Goal: Task Accomplishment & Management: Manage account settings

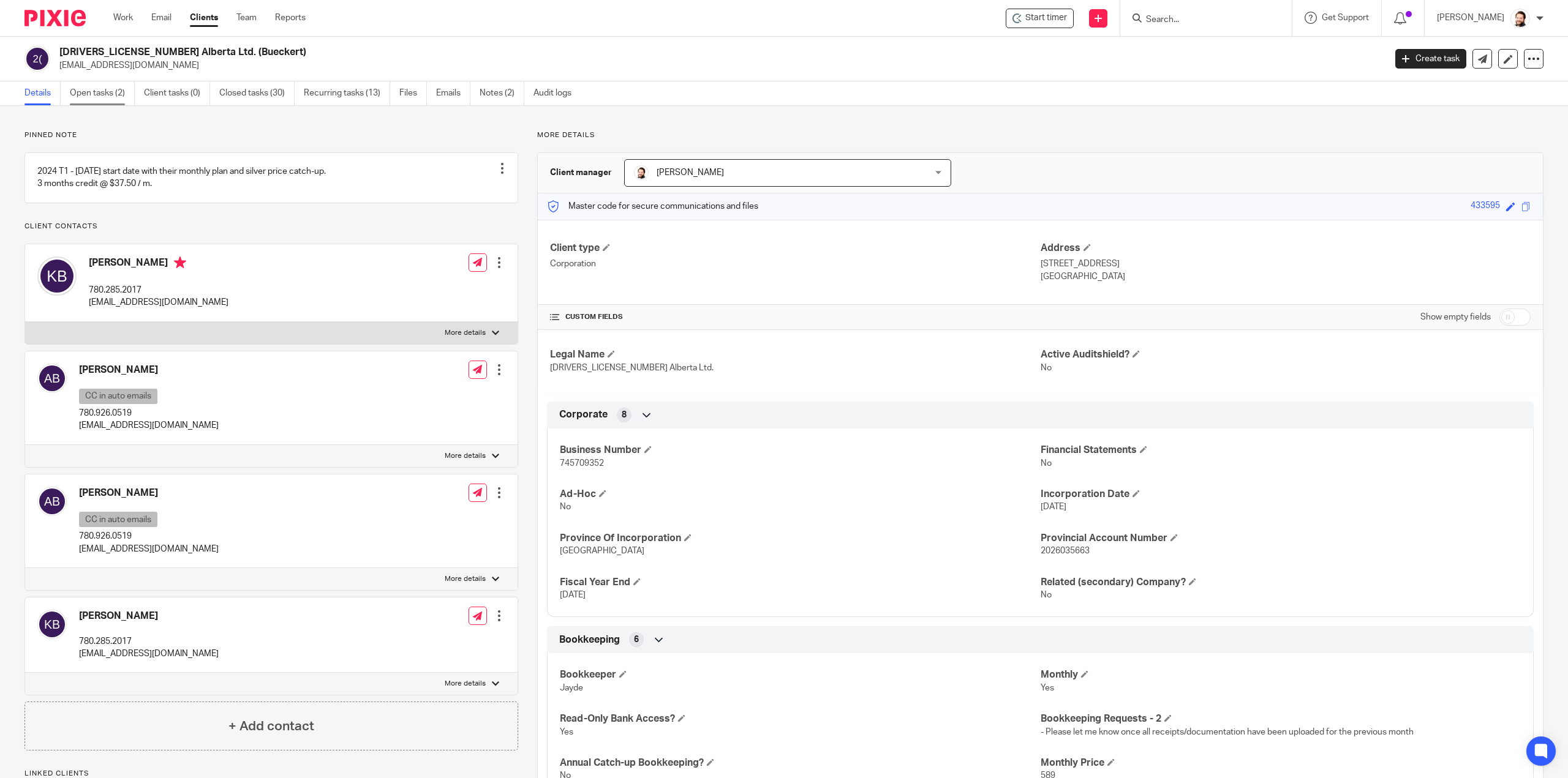
click at [127, 92] on link "Open tasks (2)" at bounding box center [103, 93] width 65 height 24
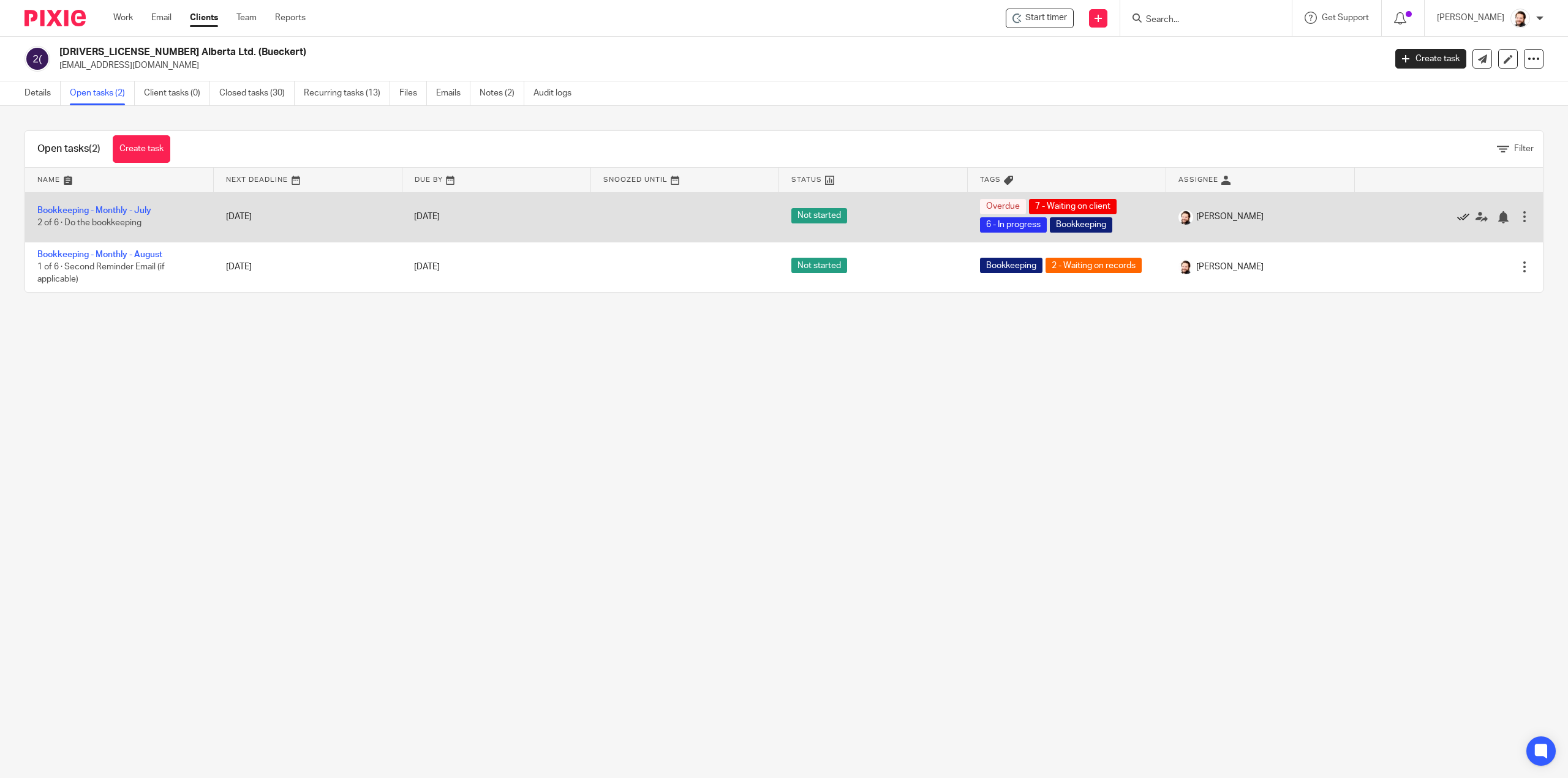
click at [1457, 215] on icon at bounding box center [1463, 217] width 13 height 13
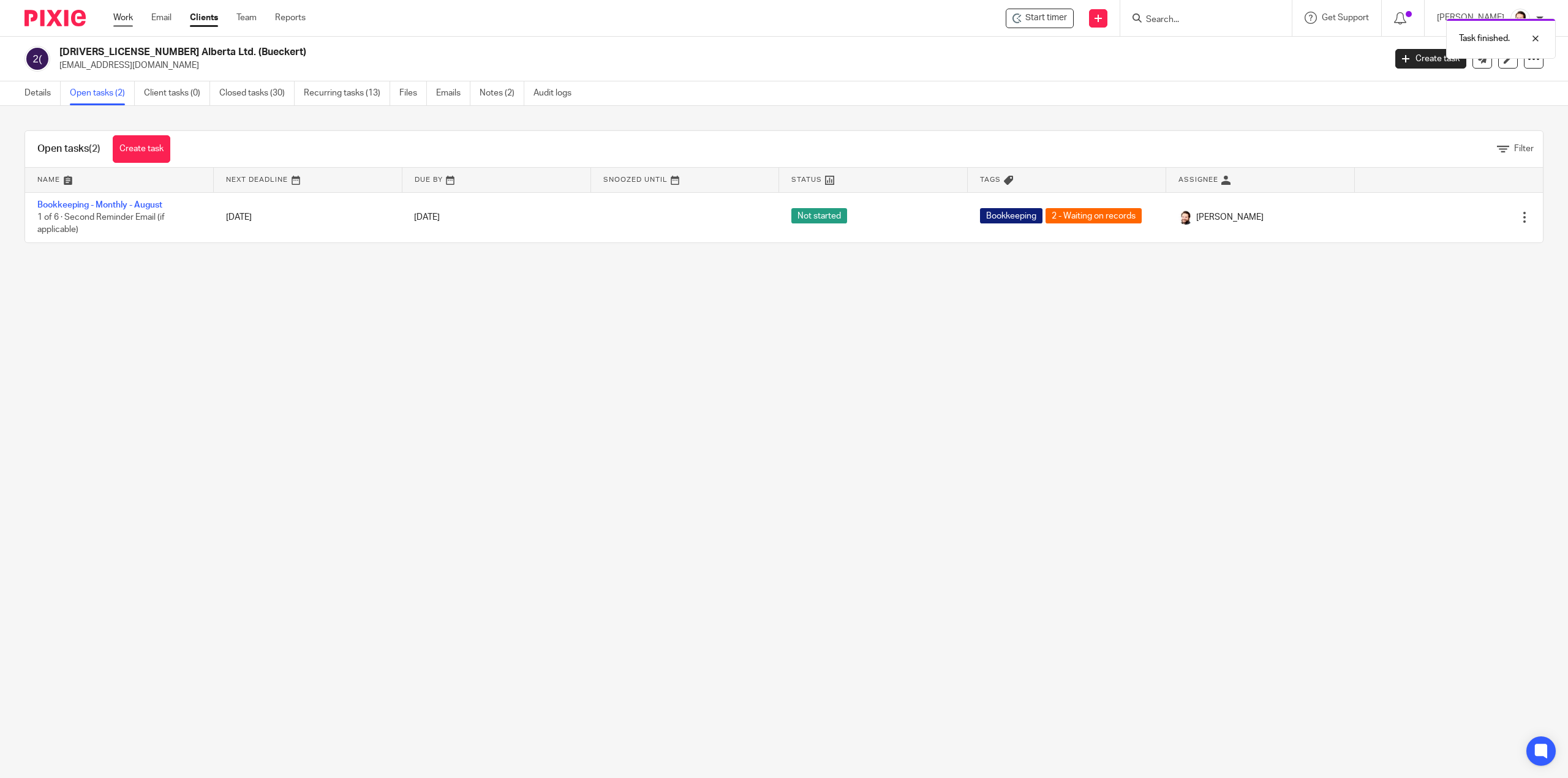
click at [127, 16] on link "Work" at bounding box center [123, 18] width 20 height 13
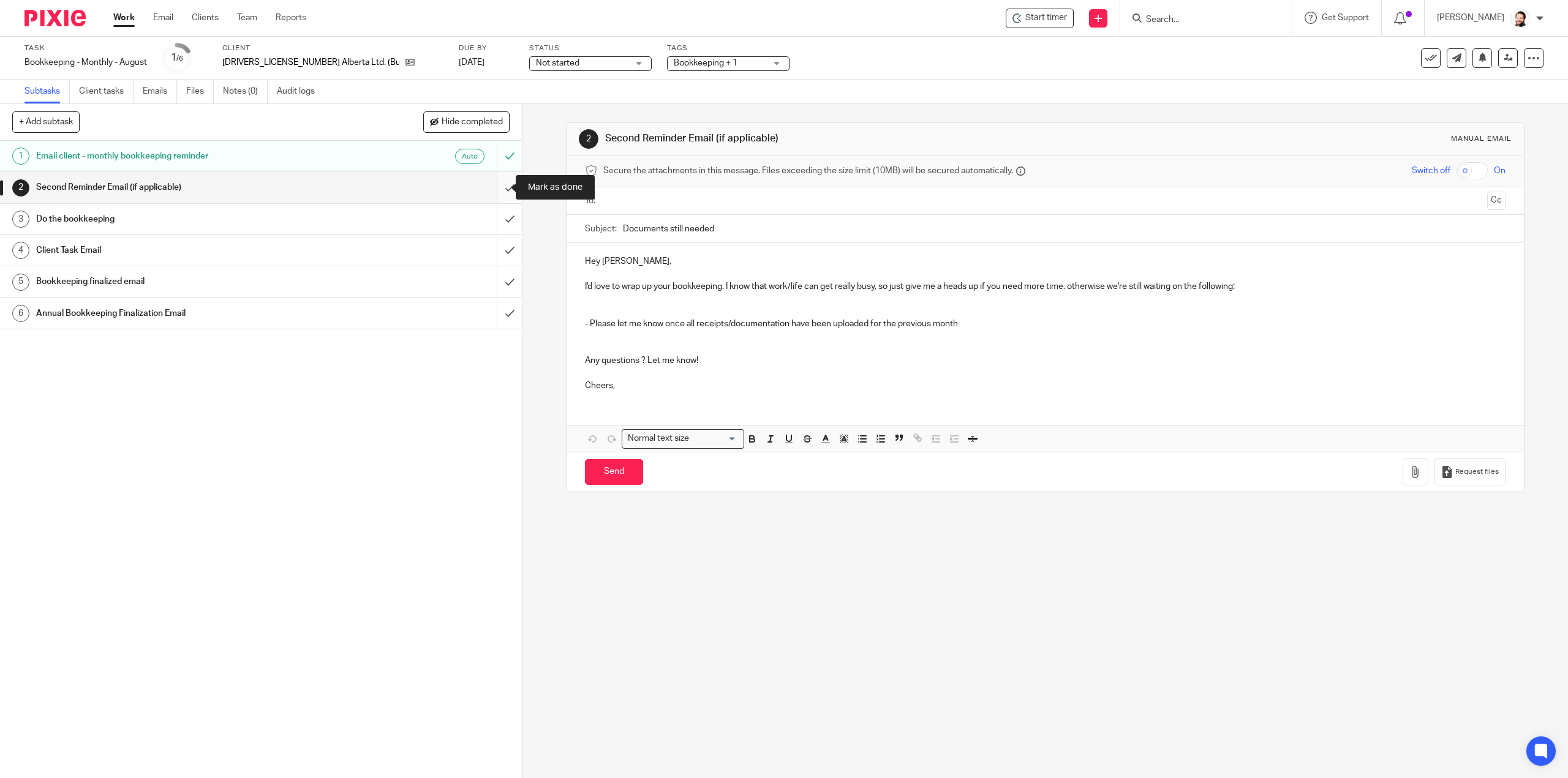
click at [492, 188] on input "submit" at bounding box center [261, 187] width 522 height 30
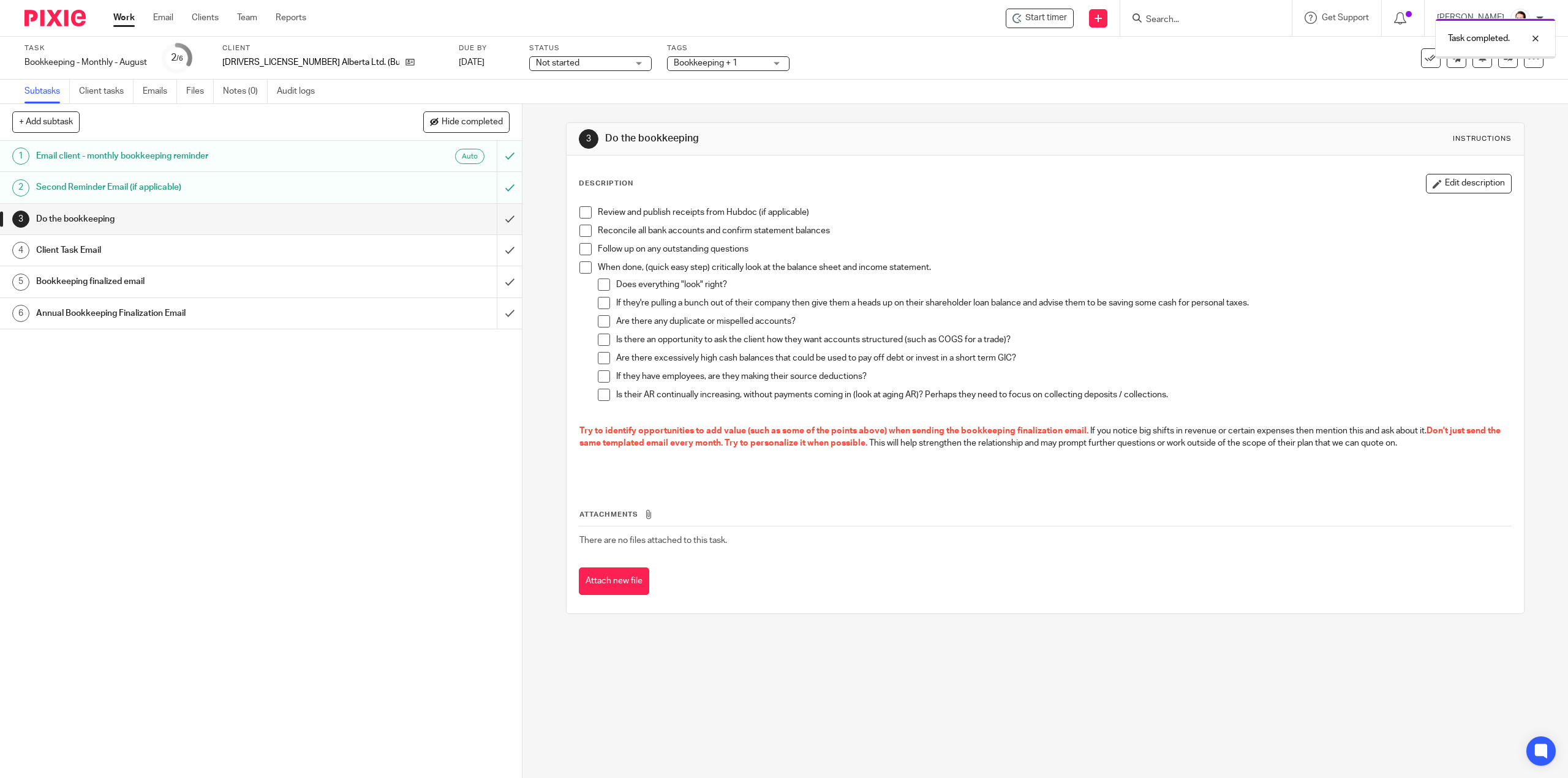
click at [579, 207] on span at bounding box center [585, 212] width 13 height 13
click at [586, 241] on li "Reconcile all bank accounts and confirm statement balances" at bounding box center [1044, 233] width 931 height 18
click at [580, 247] on span at bounding box center [585, 249] width 13 height 13
click at [674, 67] on span "Bookkeeping + 1" at bounding box center [719, 63] width 92 height 13
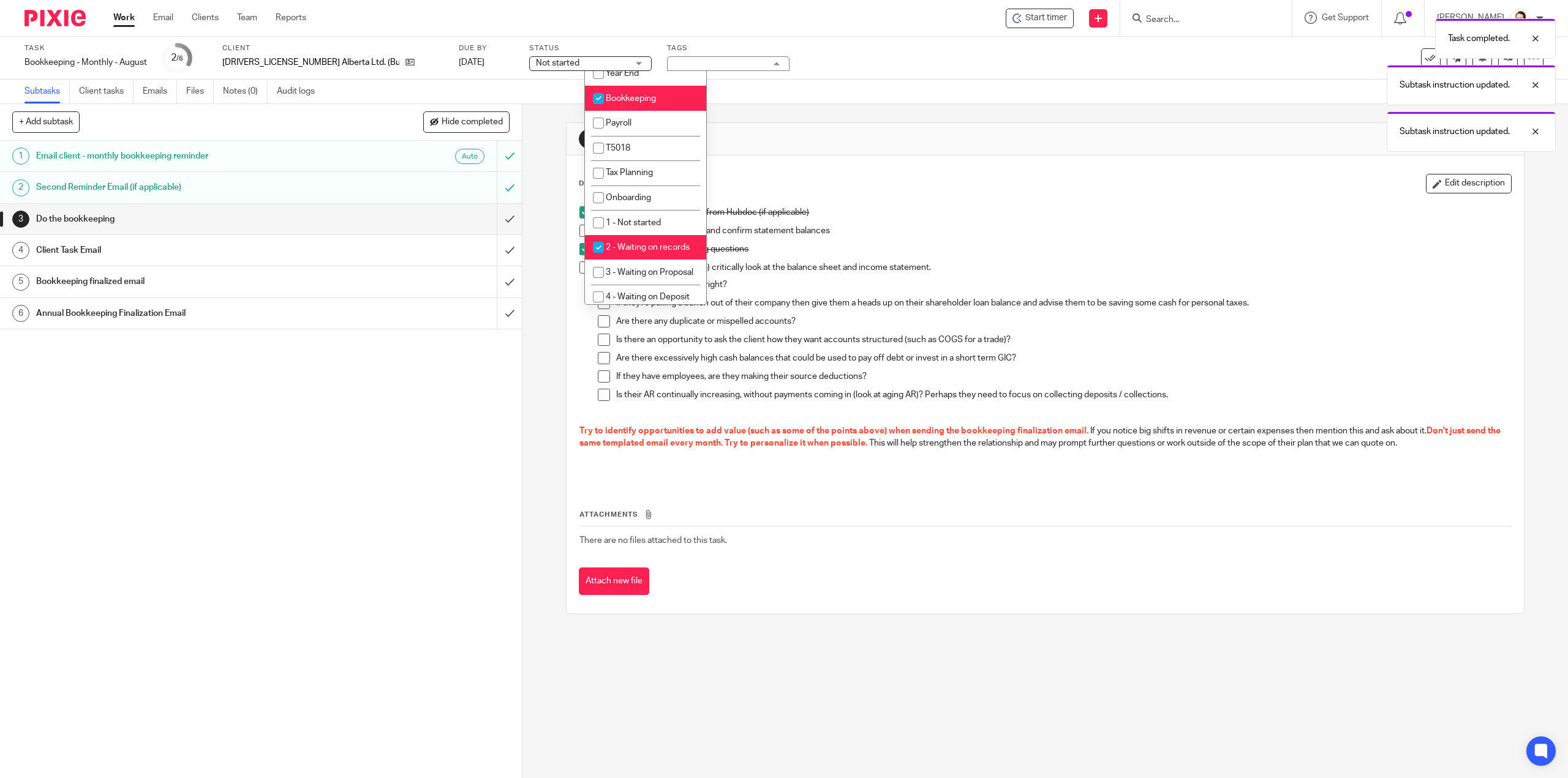
click at [640, 244] on span "2 - Waiting on records" at bounding box center [648, 247] width 84 height 9
checkbox input "false"
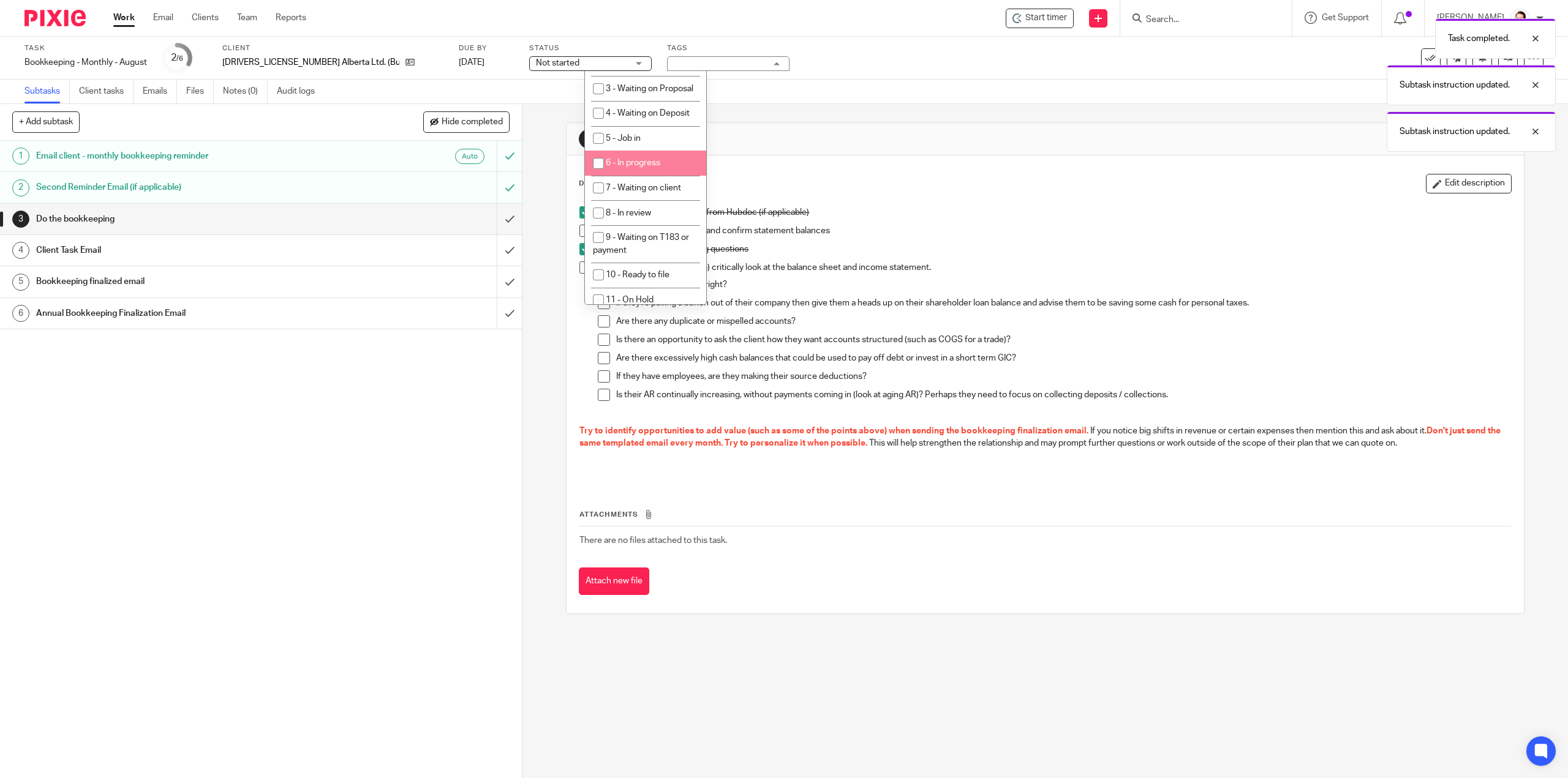
click at [658, 176] on li "6 - In progress" at bounding box center [646, 163] width 121 height 25
checkbox input "true"
click at [648, 192] on span "7 - Waiting on client" at bounding box center [643, 188] width 75 height 9
checkbox input "true"
click at [133, 64] on div "Bookkeeping - Monthly - August Save Bookkeeping - Monthly - August" at bounding box center [86, 62] width 123 height 13
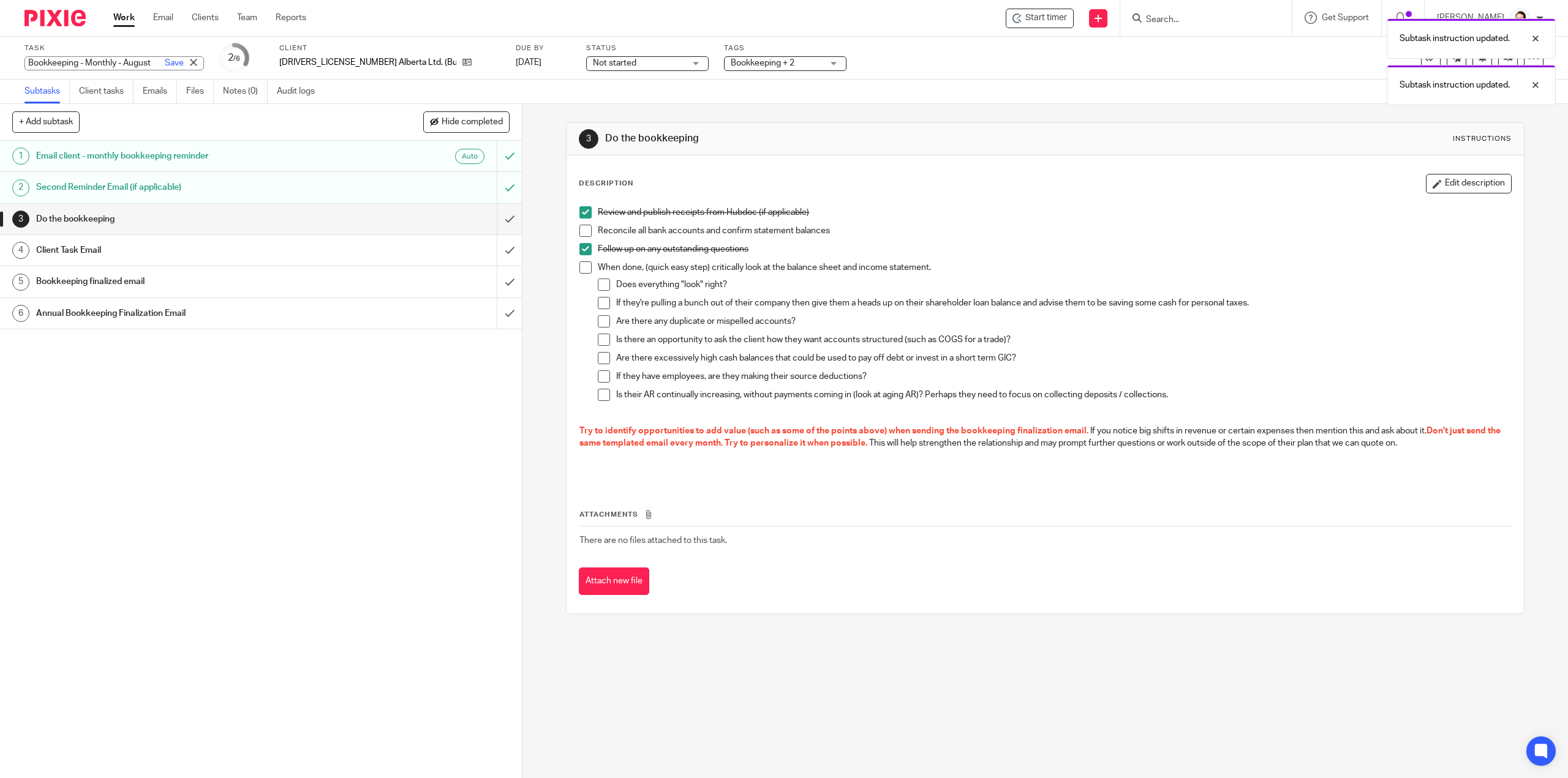
scroll to position [0, 0]
click at [127, 61] on input "Bookkeeping - Monthly - August" at bounding box center [114, 63] width 179 height 14
click at [123, 63] on input "Bookkeeping - Monthly - August" at bounding box center [114, 63] width 179 height 14
type input "Bookkeeping - Monthly - [DATE]-Aug"
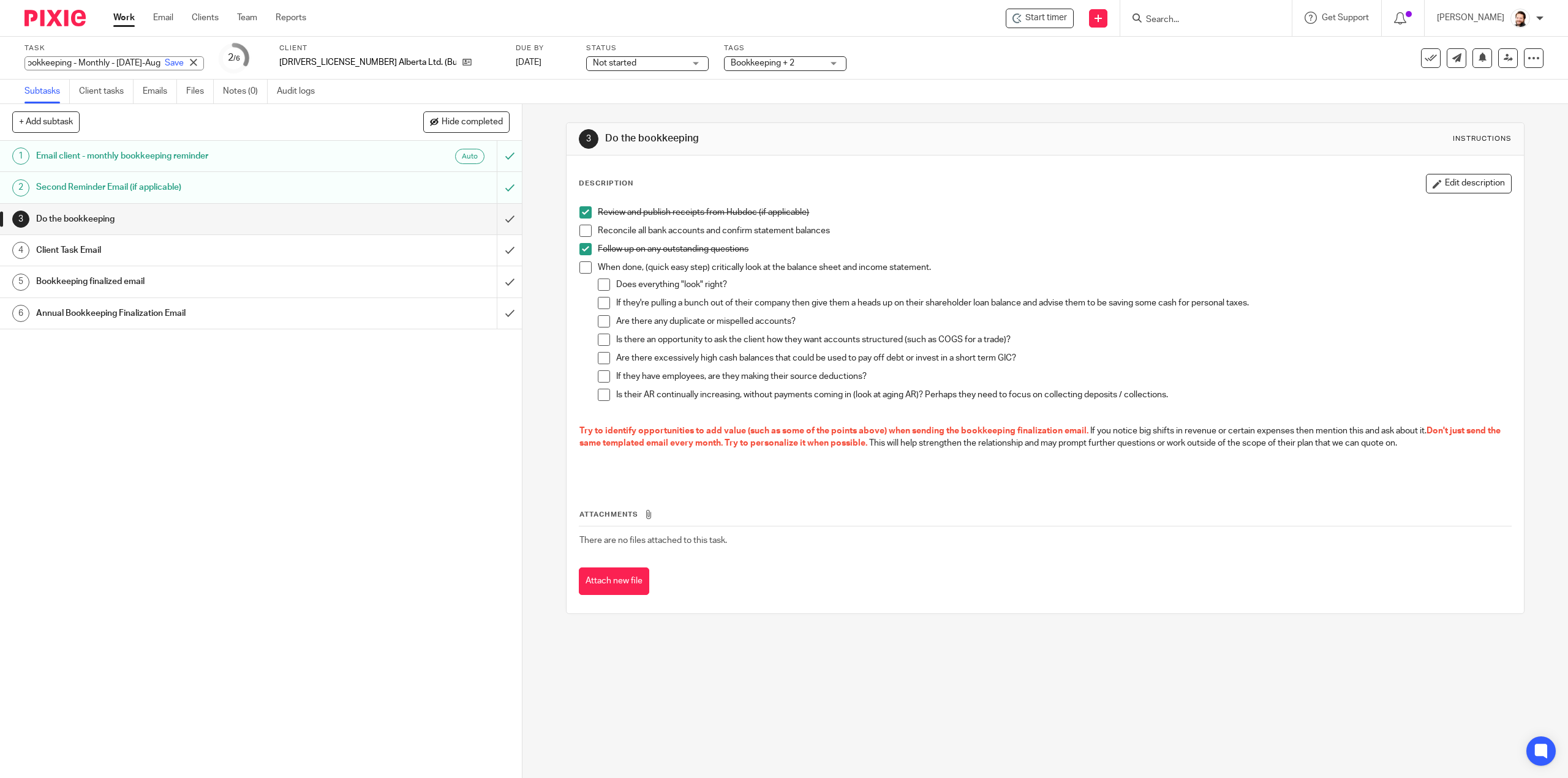
scroll to position [0, 0]
click at [165, 65] on link "Save" at bounding box center [174, 63] width 19 height 13
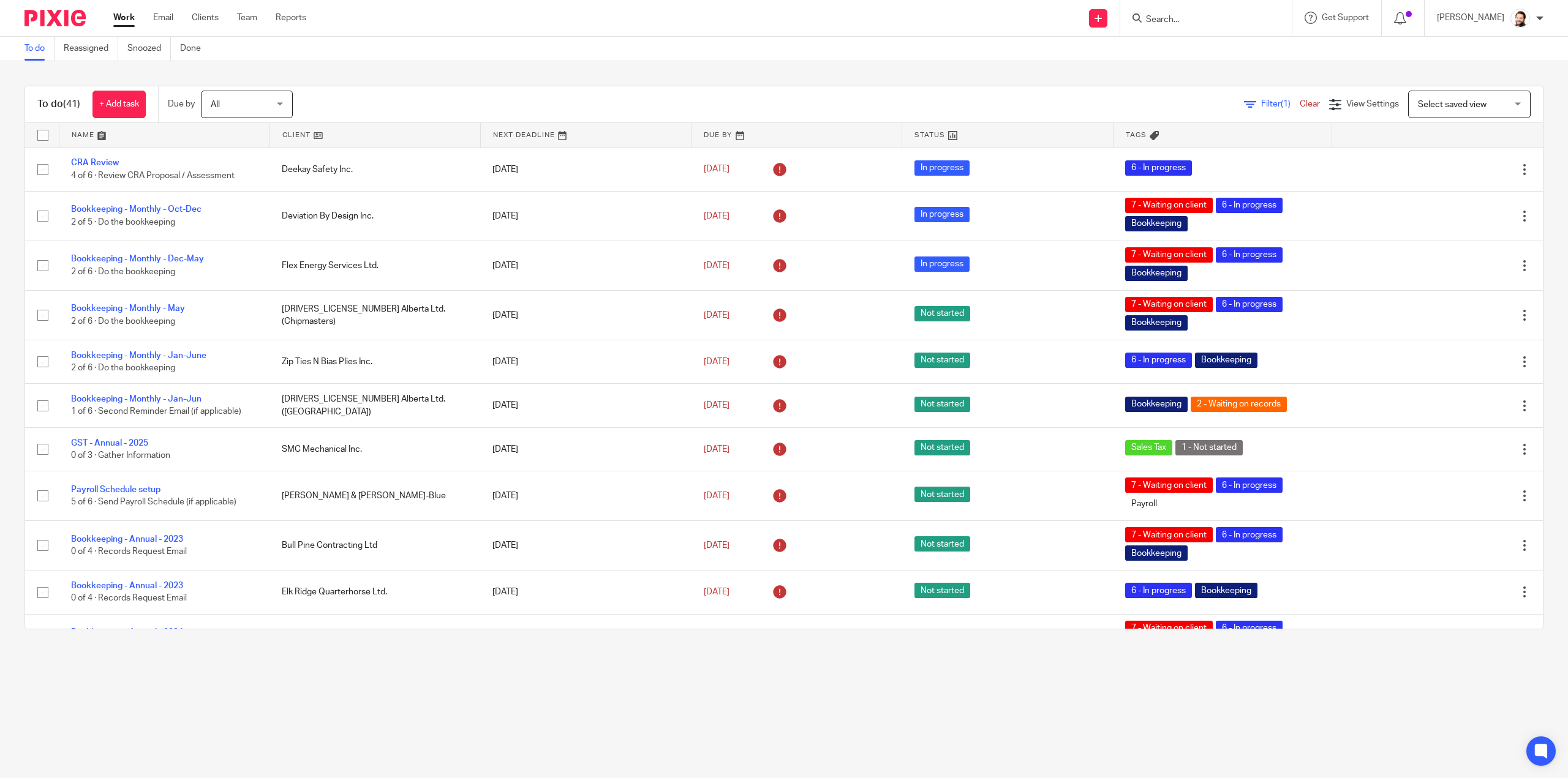
click at [1261, 106] on span "Filter (1)" at bounding box center [1280, 104] width 38 height 9
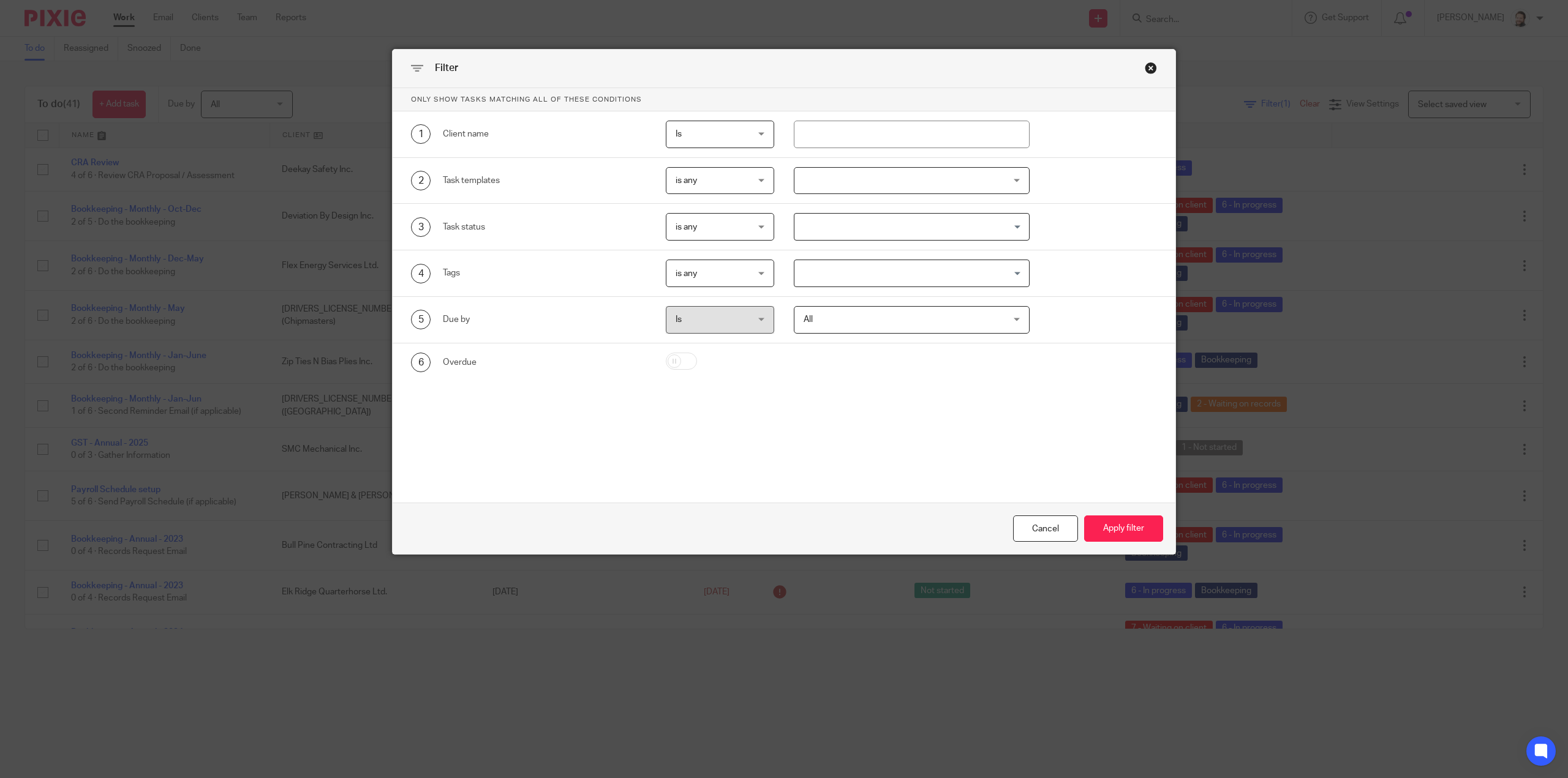
click at [826, 175] on div at bounding box center [911, 180] width 236 height 27
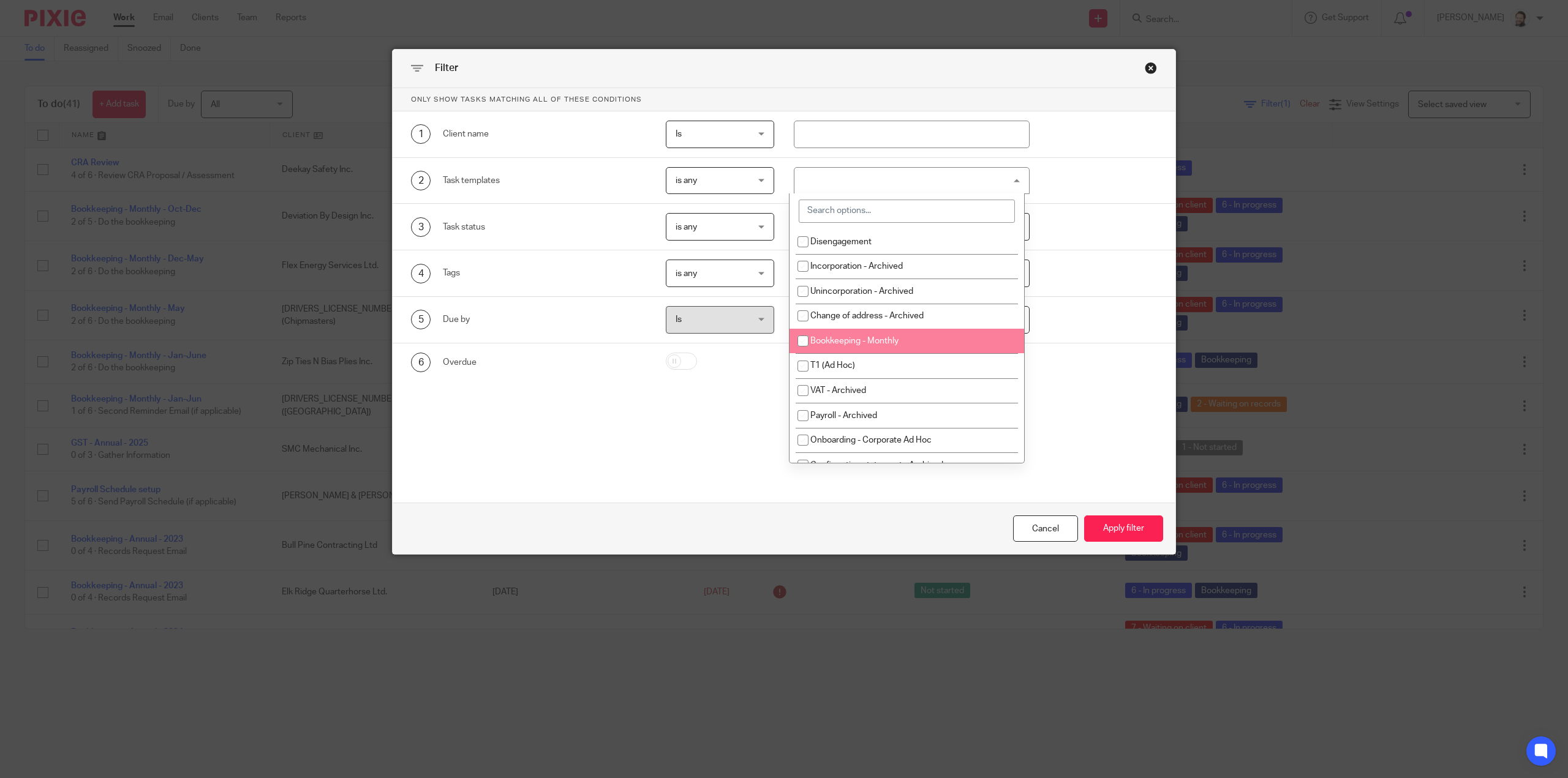
click at [890, 337] on span "Bookkeeping - Monthly" at bounding box center [854, 341] width 88 height 9
checkbox input "true"
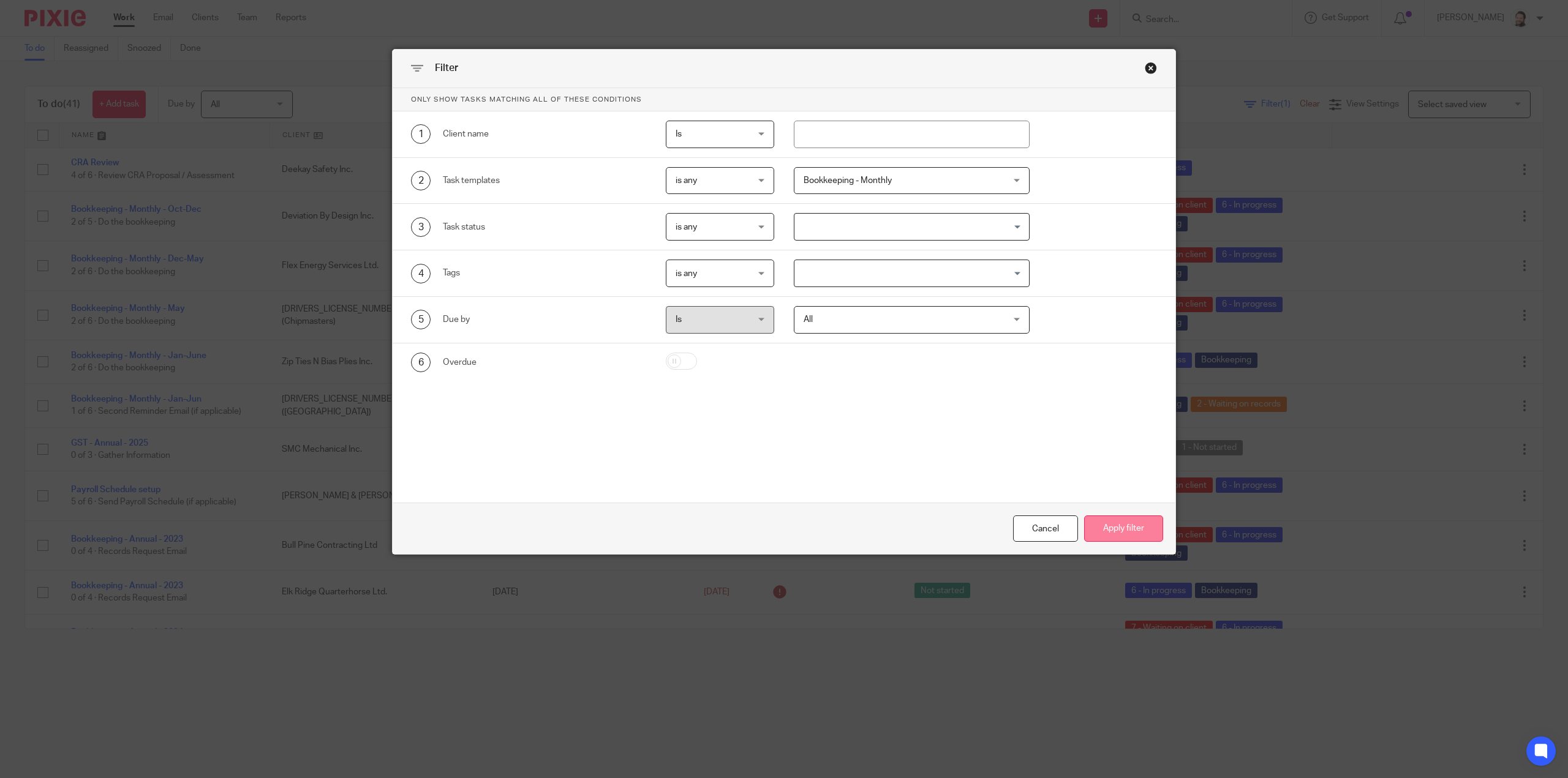
drag, startPoint x: 1115, startPoint y: 534, endPoint x: 1099, endPoint y: 531, distance: 16.3
click at [1114, 534] on button "Apply filter" at bounding box center [1123, 529] width 79 height 27
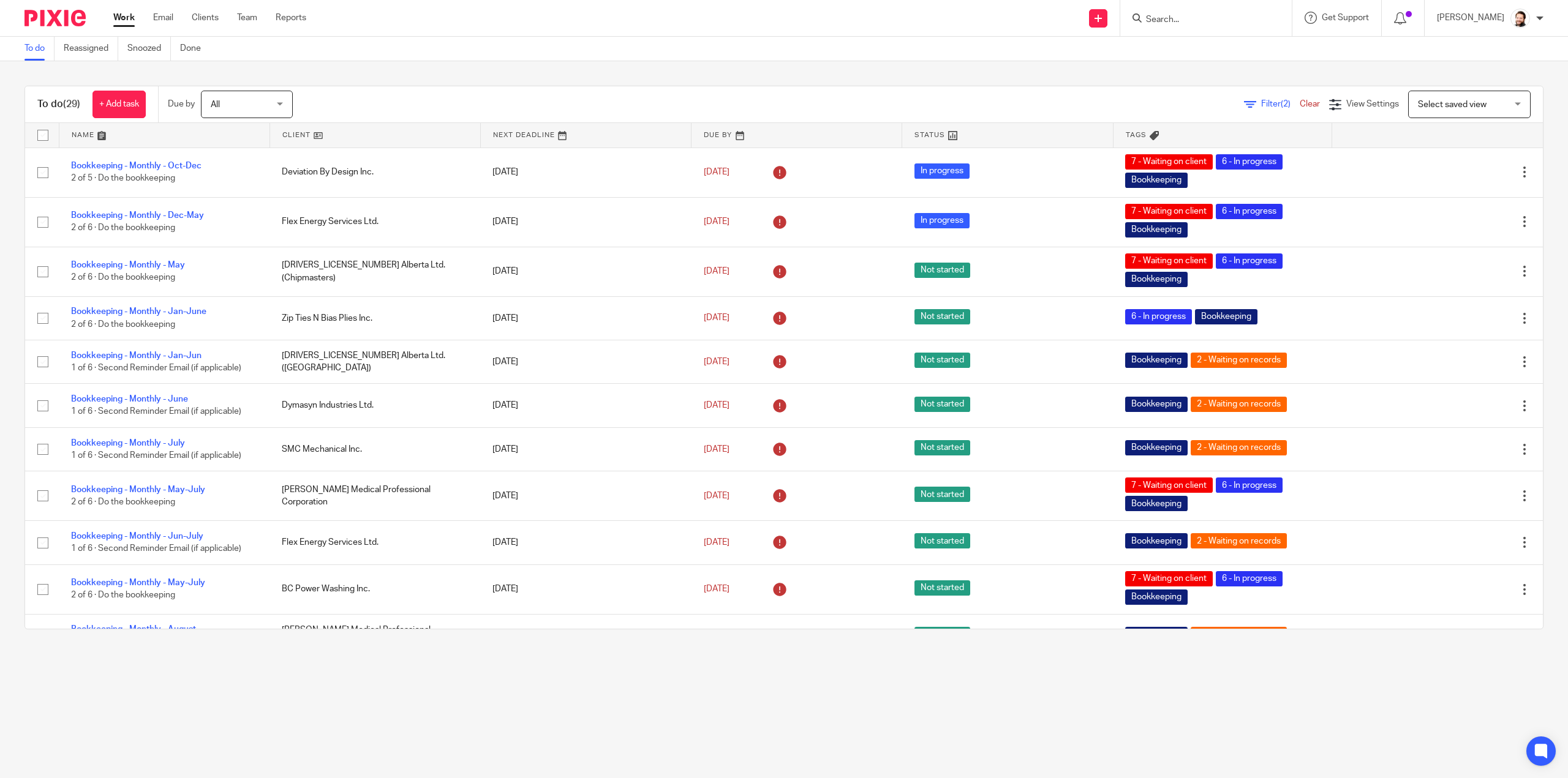
click at [313, 127] on link at bounding box center [375, 135] width 210 height 24
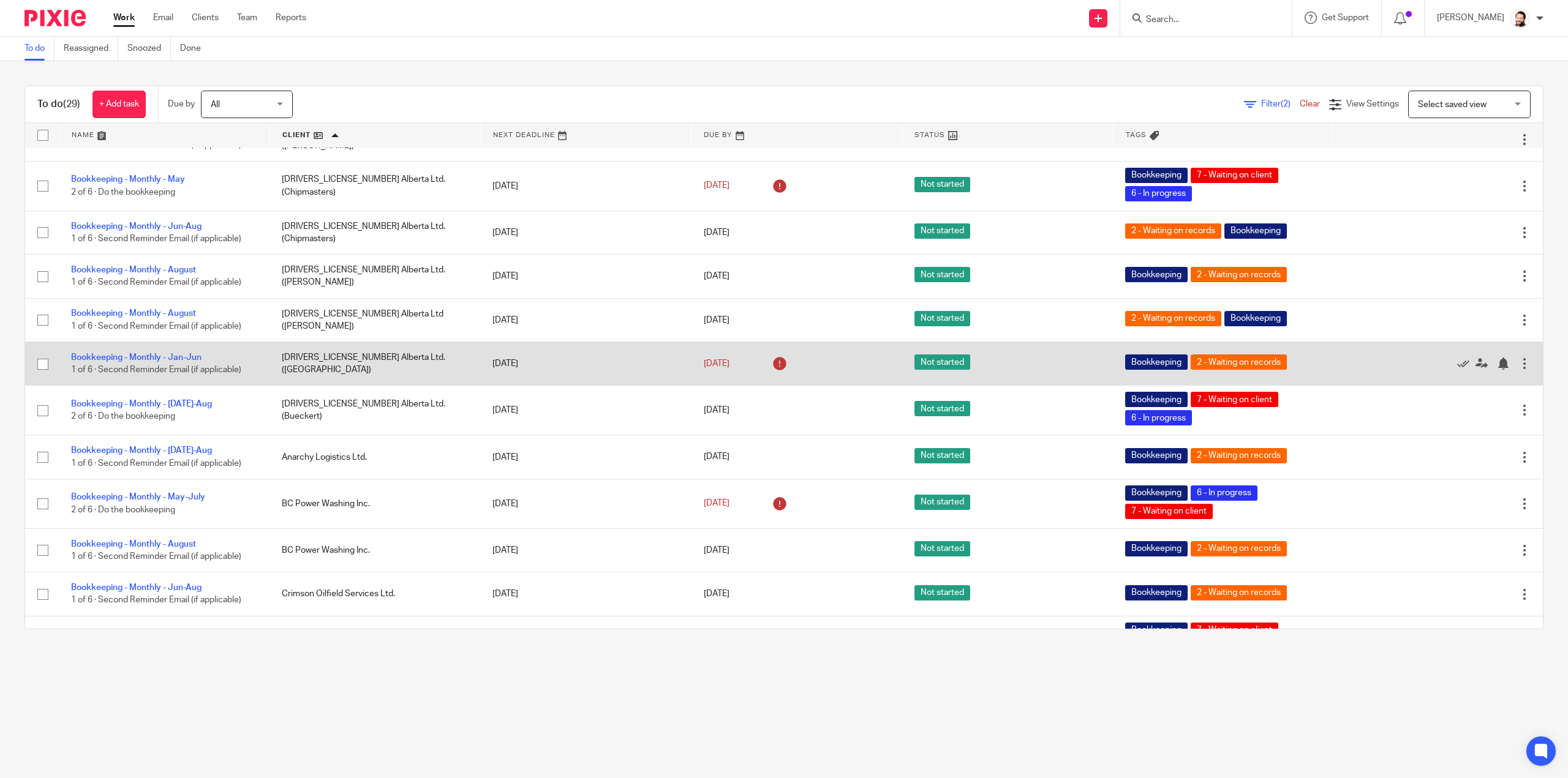
scroll to position [123, 0]
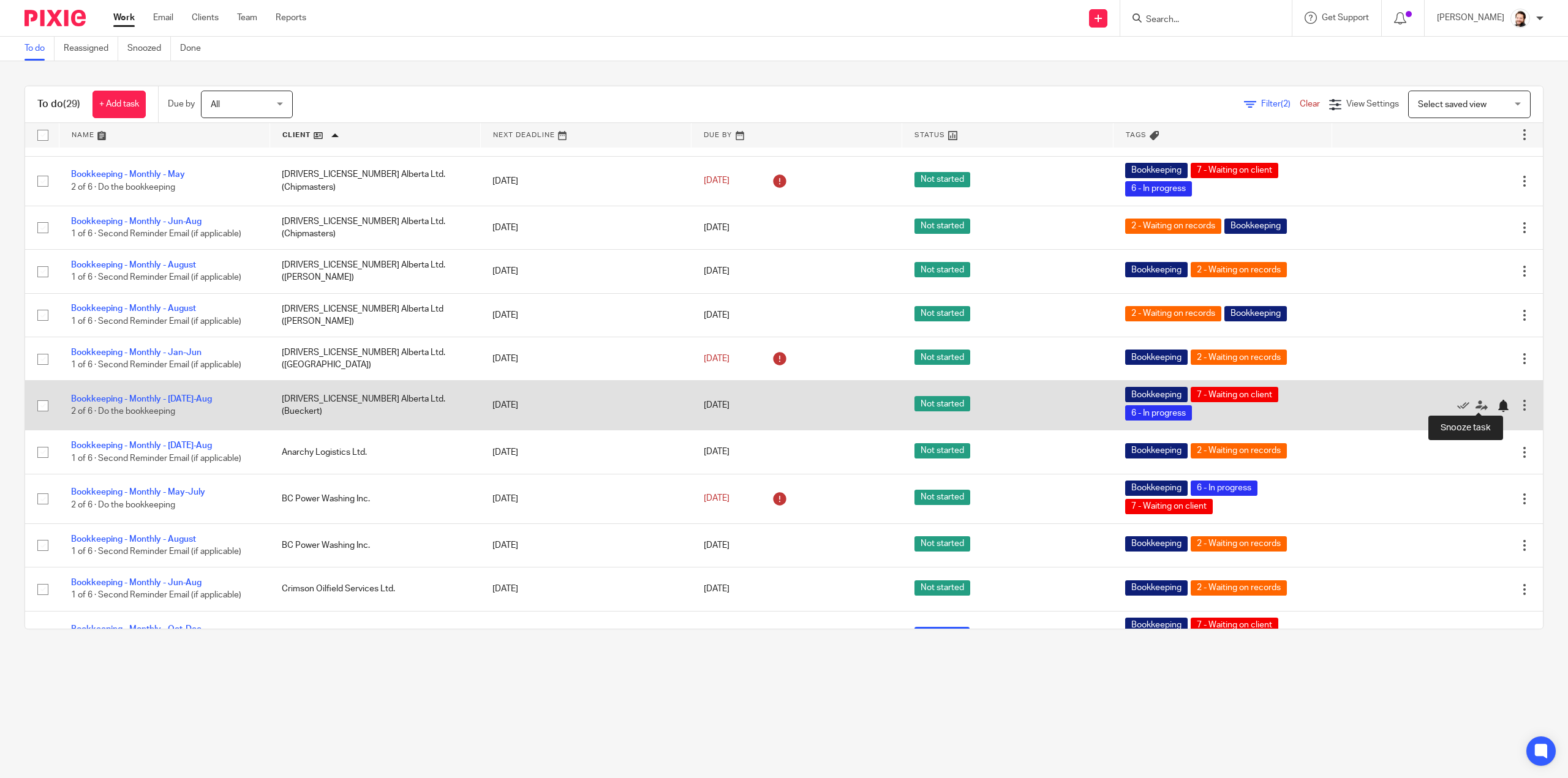
click at [1497, 402] on div at bounding box center [1503, 405] width 13 height 13
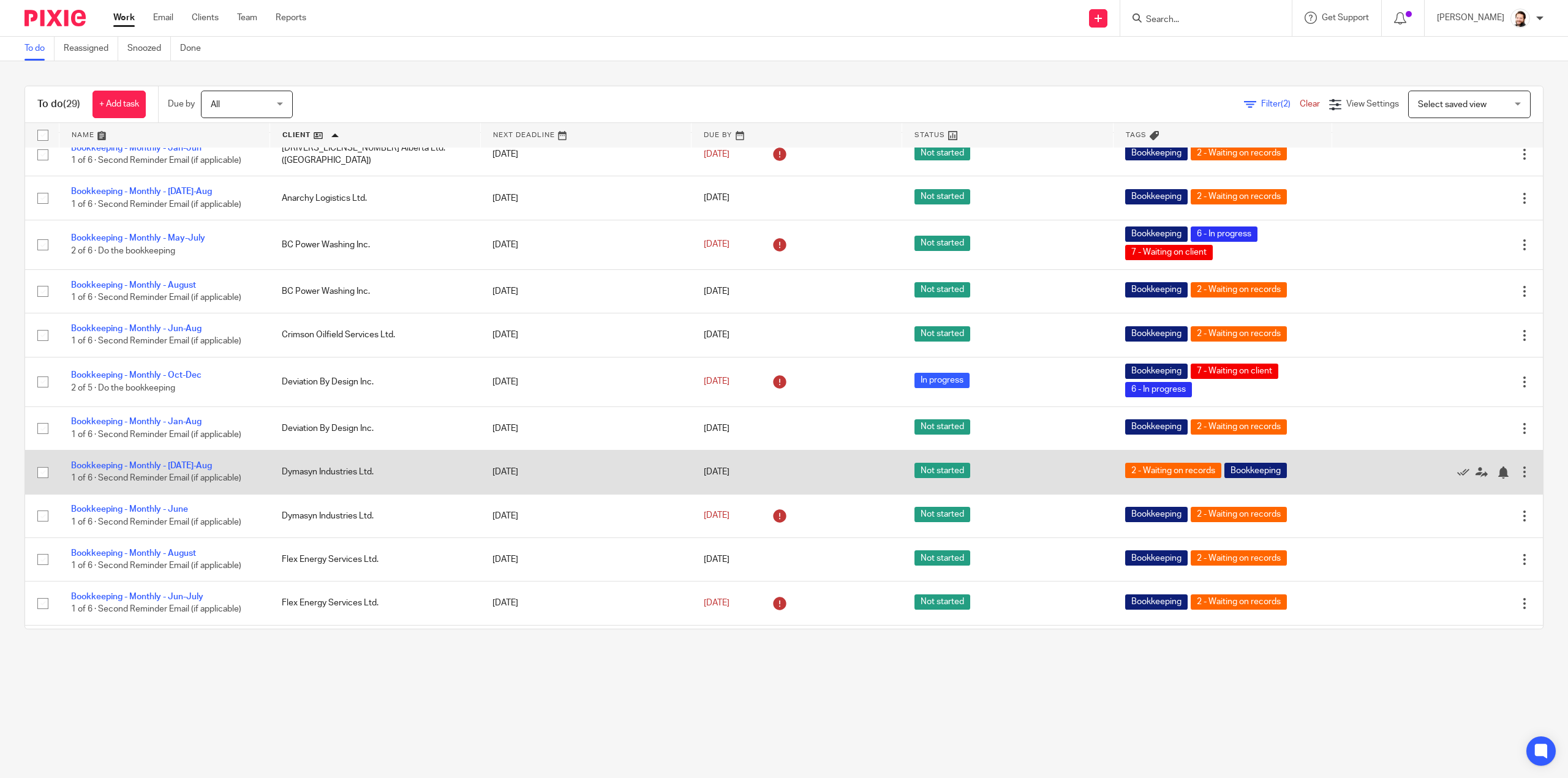
scroll to position [368, 0]
